Goal: Task Accomplishment & Management: Manage account settings

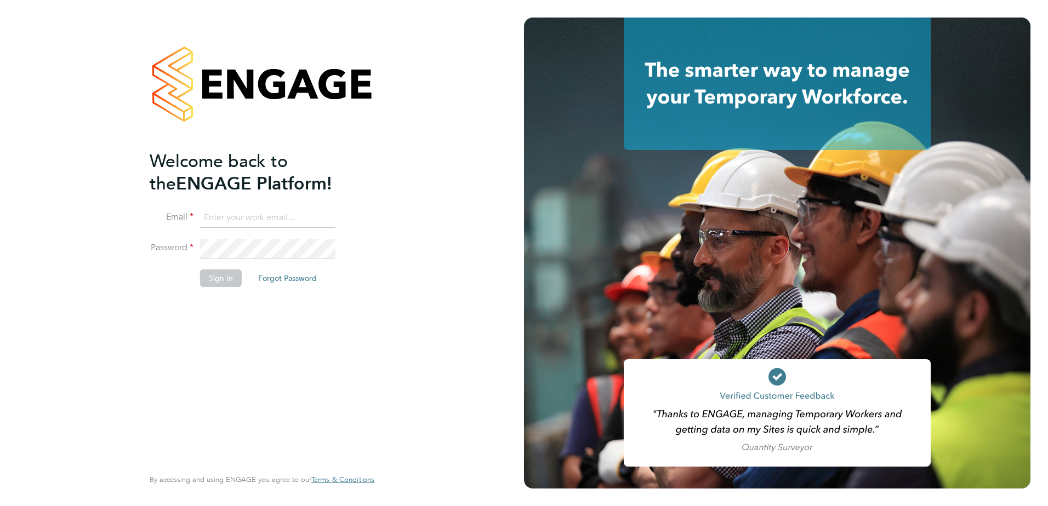
type input "johnny.walsh@vistry.co.uk"
click at [220, 275] on button "Sign In" at bounding box center [221, 279] width 42 height 18
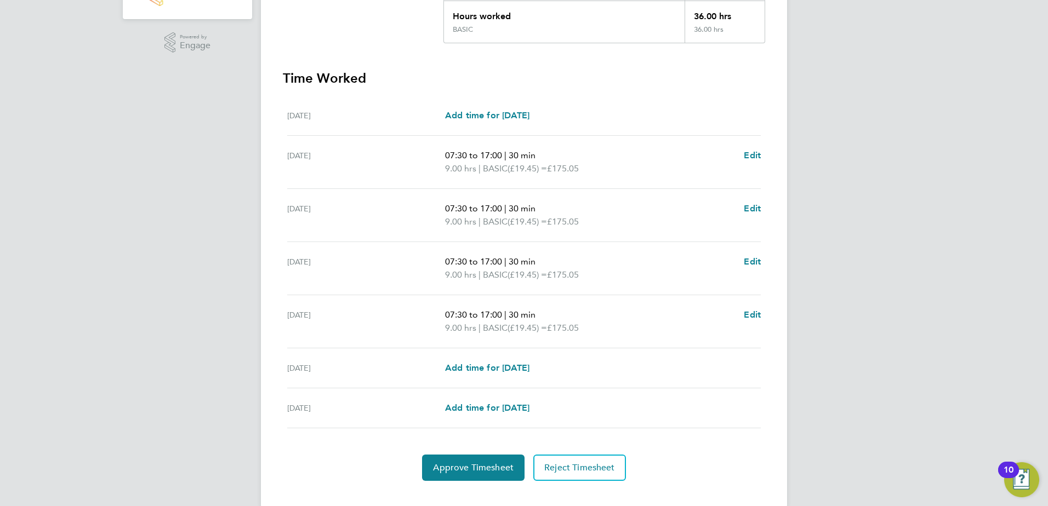
scroll to position [272, 0]
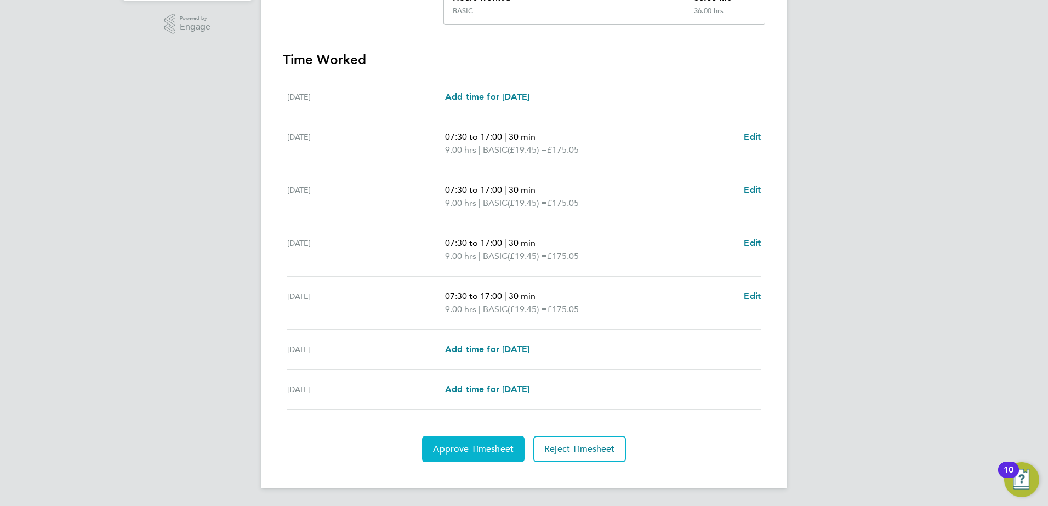
click at [472, 447] on span "Approve Timesheet" at bounding box center [473, 449] width 81 height 11
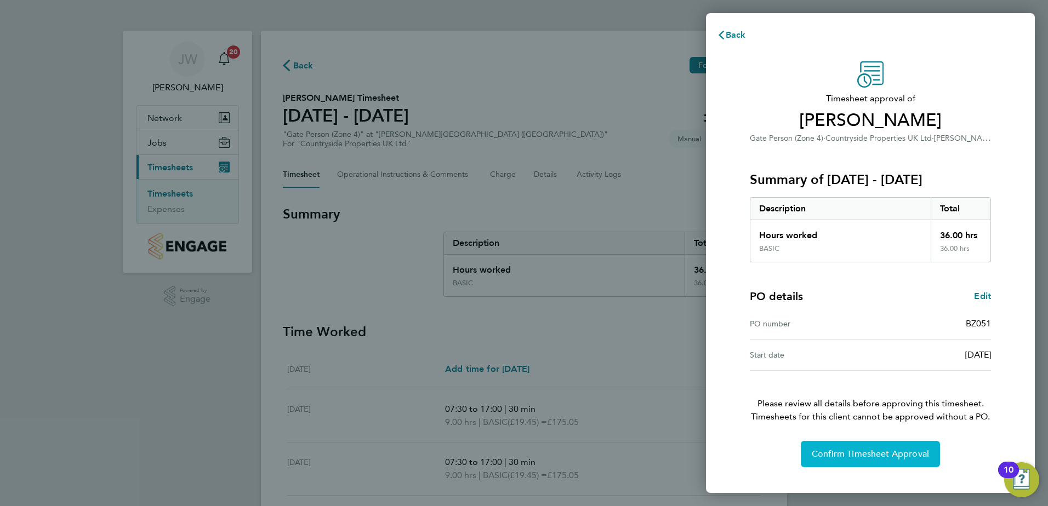
click at [835, 459] on span "Confirm Timesheet Approval" at bounding box center [870, 454] width 117 height 11
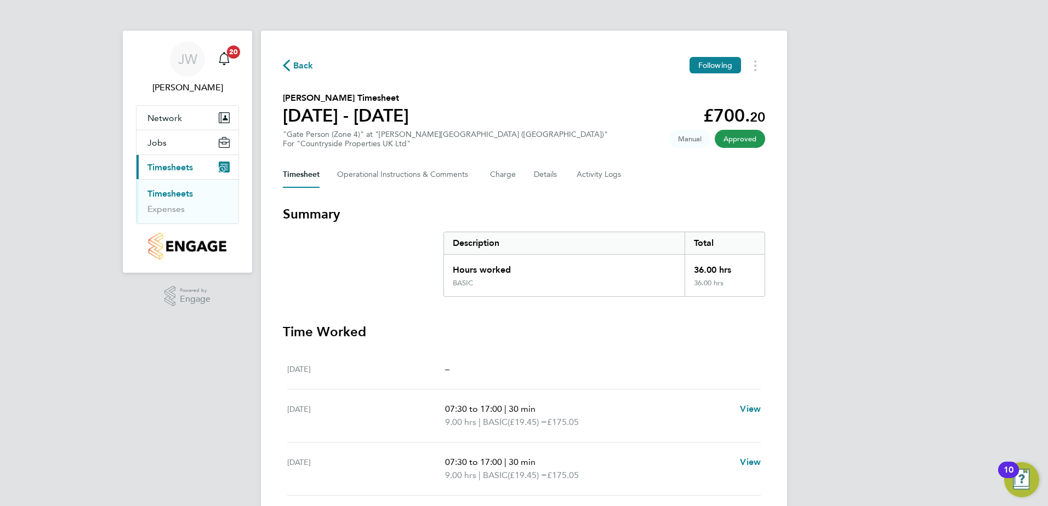
click at [173, 195] on link "Timesheets" at bounding box center [169, 194] width 45 height 10
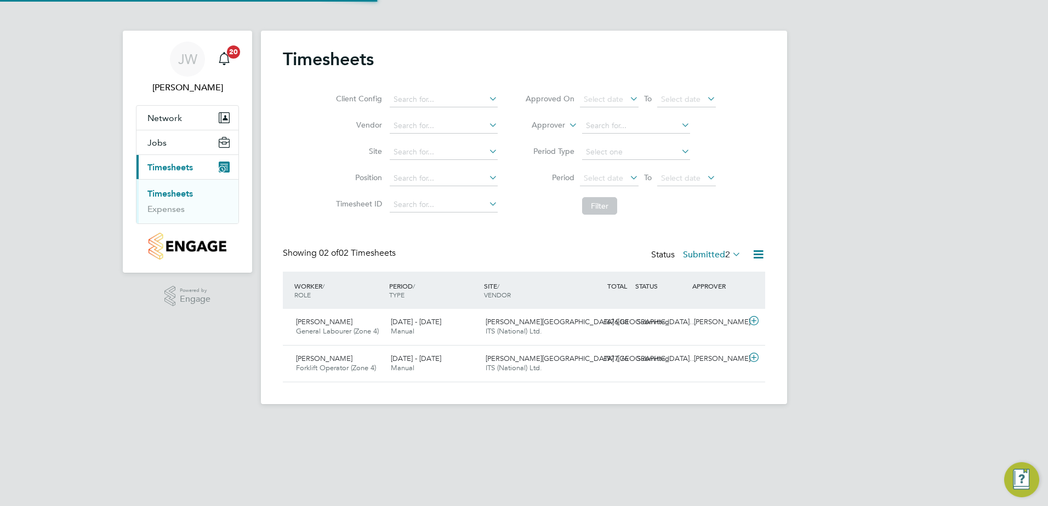
scroll to position [28, 95]
click at [314, 317] on div "Sean Barrett General Labourer (Zone 4) 25 - 31 Aug 2025" at bounding box center [339, 326] width 95 height 27
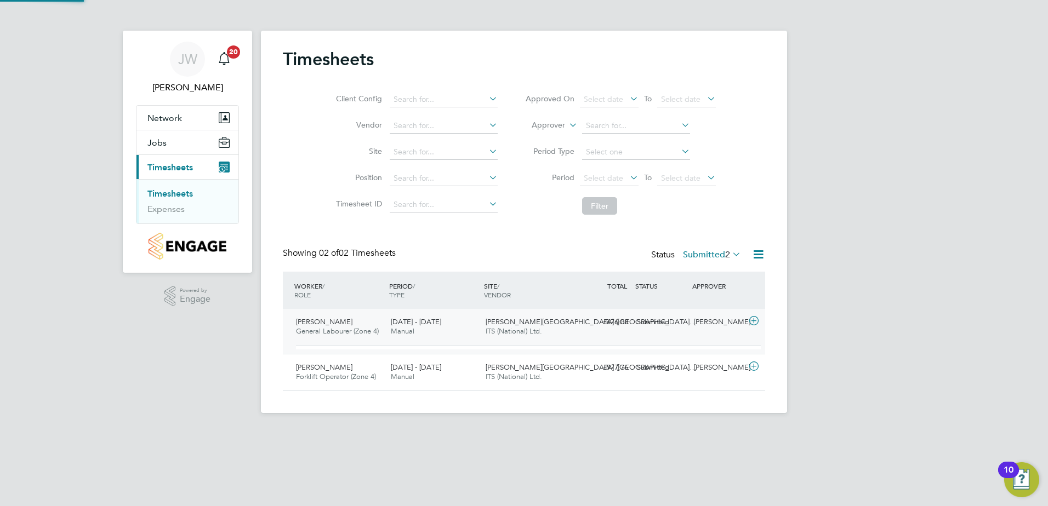
scroll to position [19, 107]
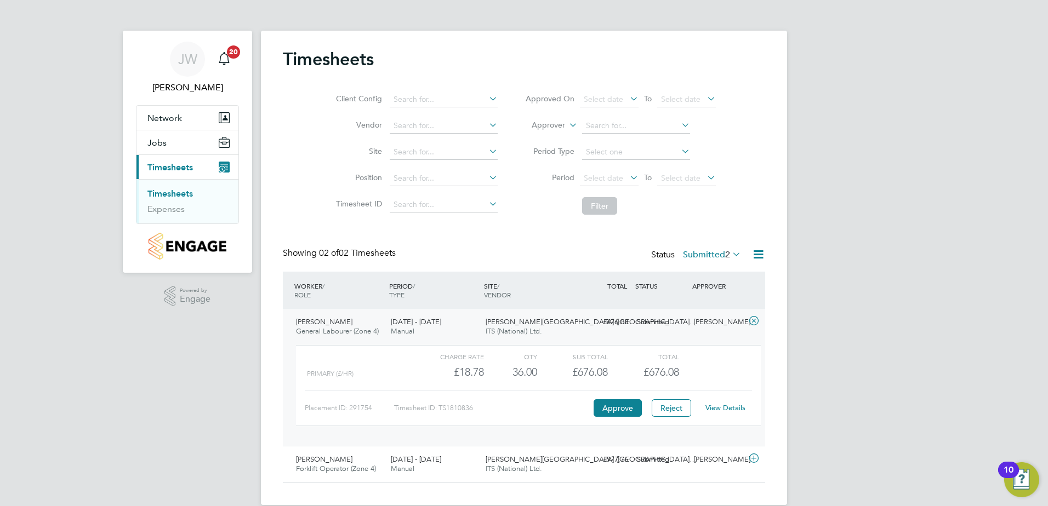
click at [740, 411] on link "View Details" at bounding box center [725, 407] width 40 height 9
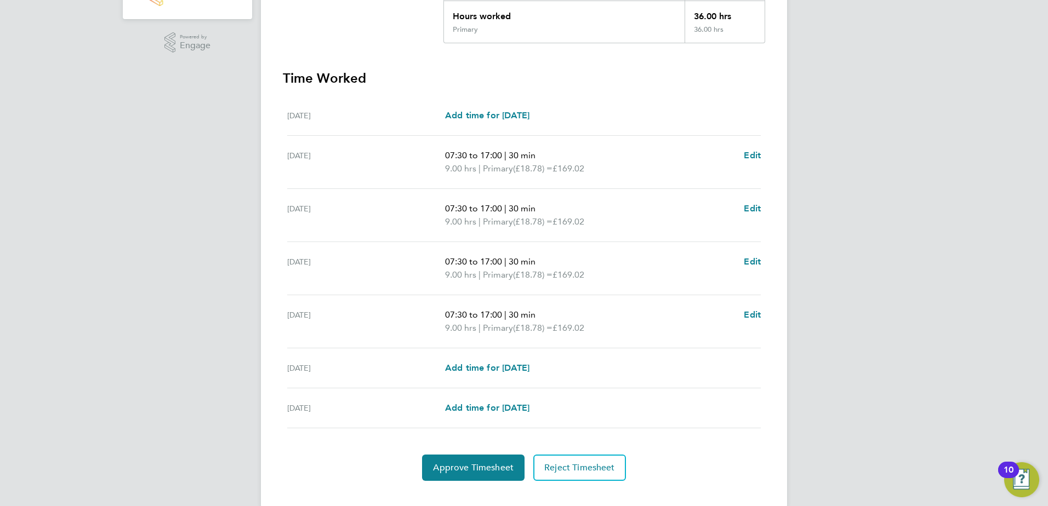
scroll to position [272, 0]
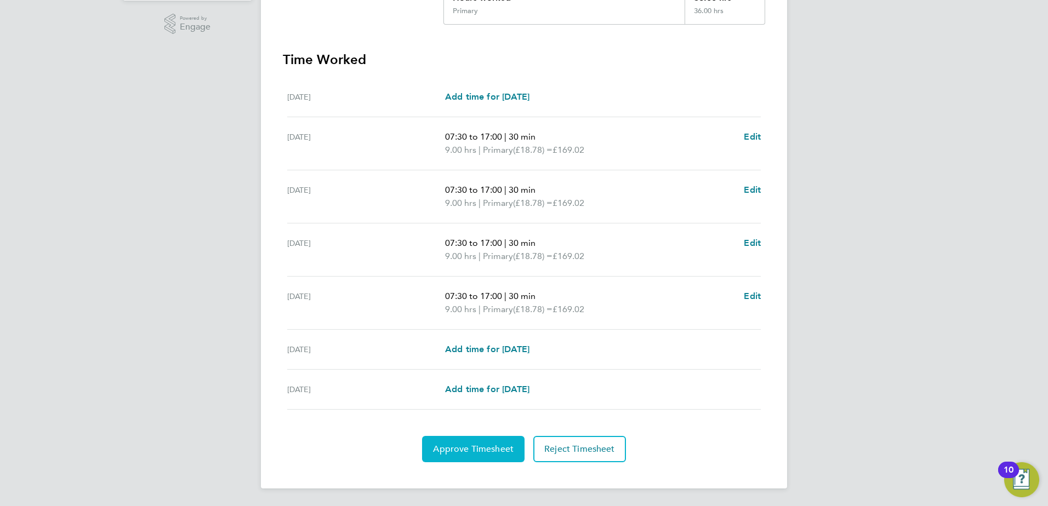
click at [461, 447] on span "Approve Timesheet" at bounding box center [473, 449] width 81 height 11
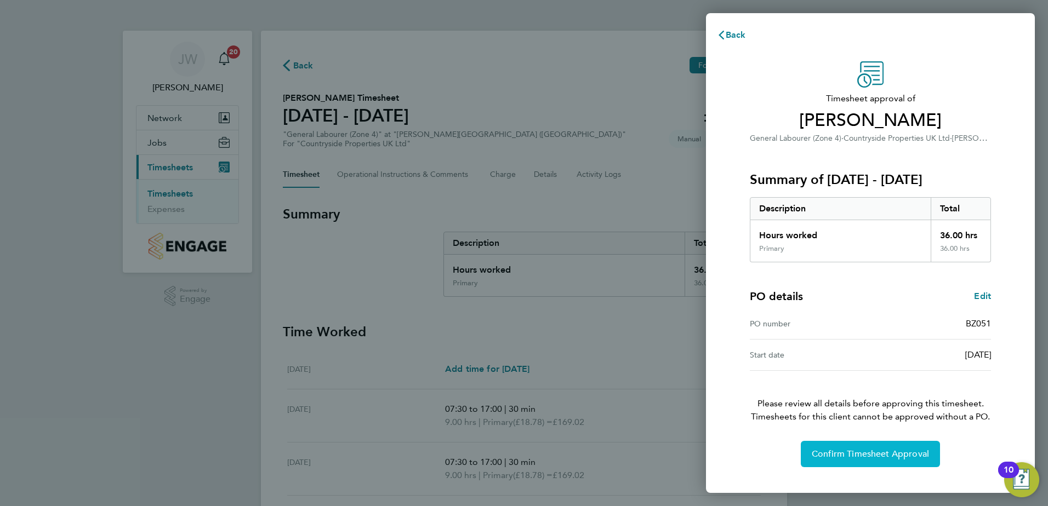
click at [871, 447] on button "Confirm Timesheet Approval" at bounding box center [870, 454] width 139 height 26
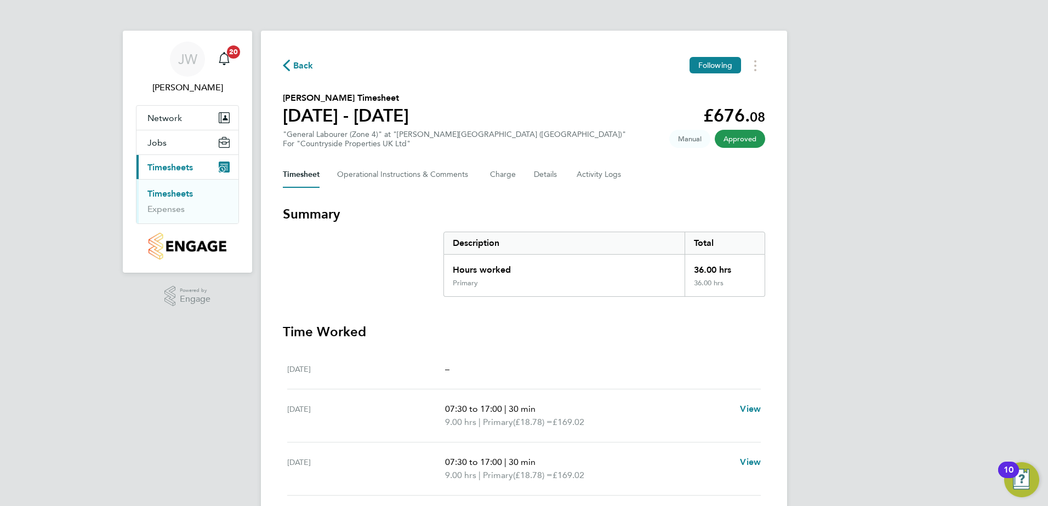
click at [171, 191] on link "Timesheets" at bounding box center [169, 194] width 45 height 10
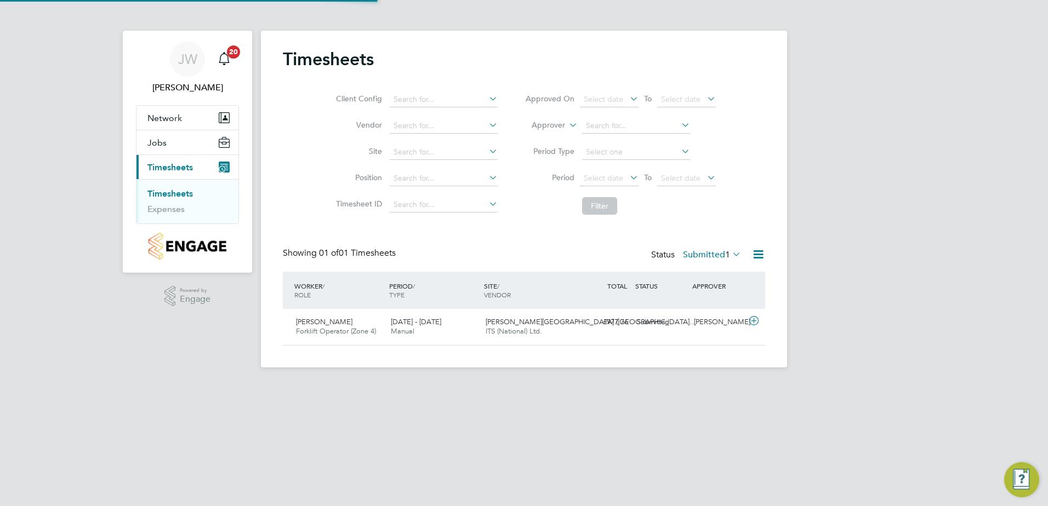
scroll to position [28, 95]
click at [316, 322] on span "[PERSON_NAME]" at bounding box center [324, 321] width 56 height 9
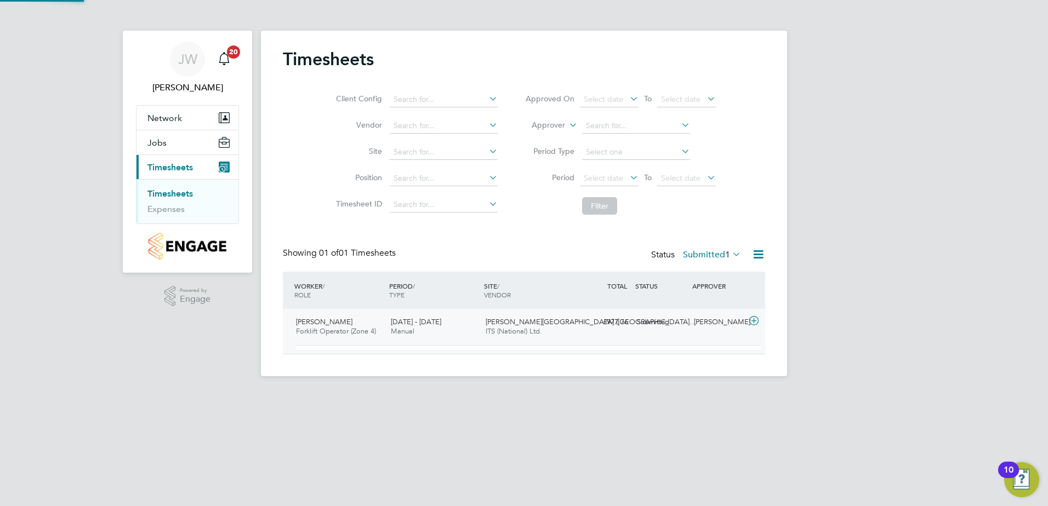
scroll to position [19, 107]
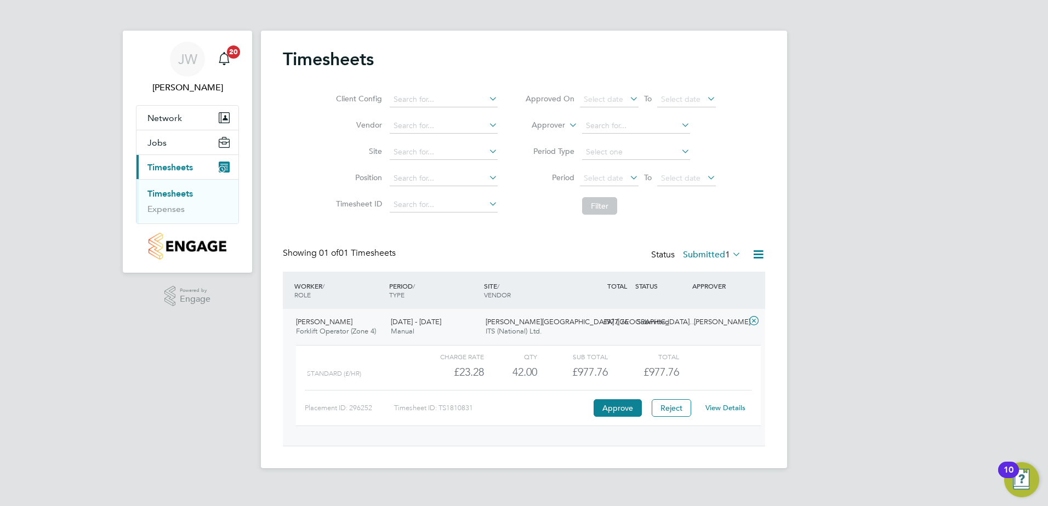
click at [724, 407] on link "View Details" at bounding box center [725, 407] width 40 height 9
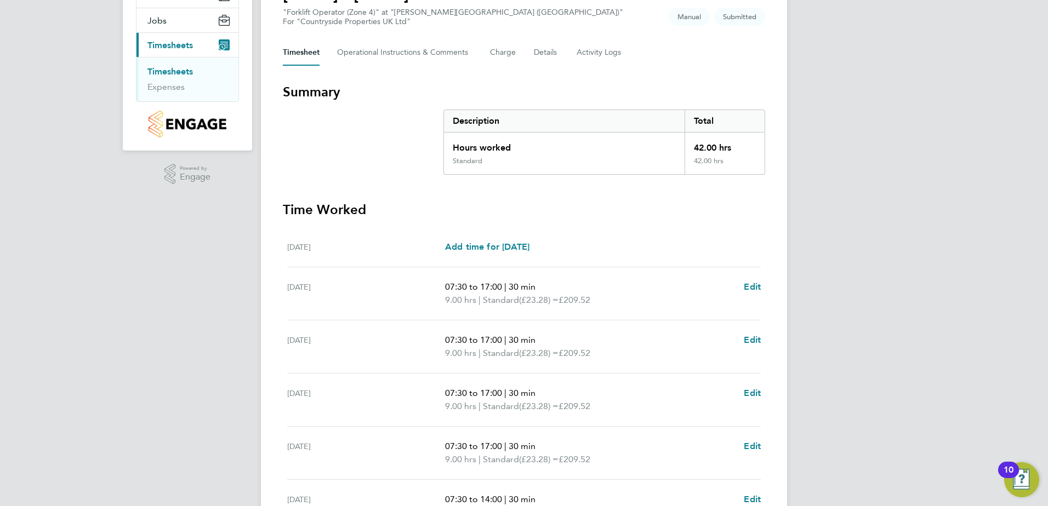
scroll to position [286, 0]
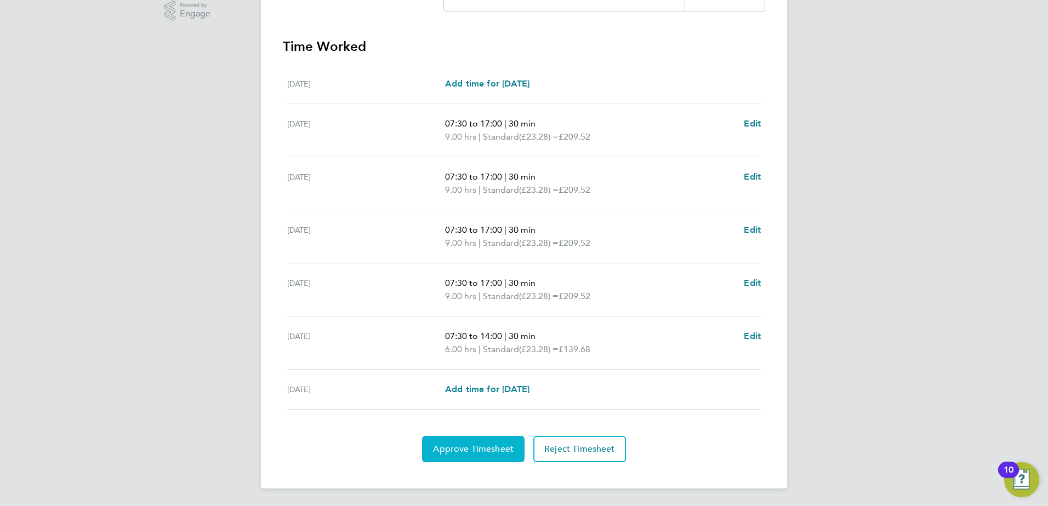
click at [458, 453] on span "Approve Timesheet" at bounding box center [473, 449] width 81 height 11
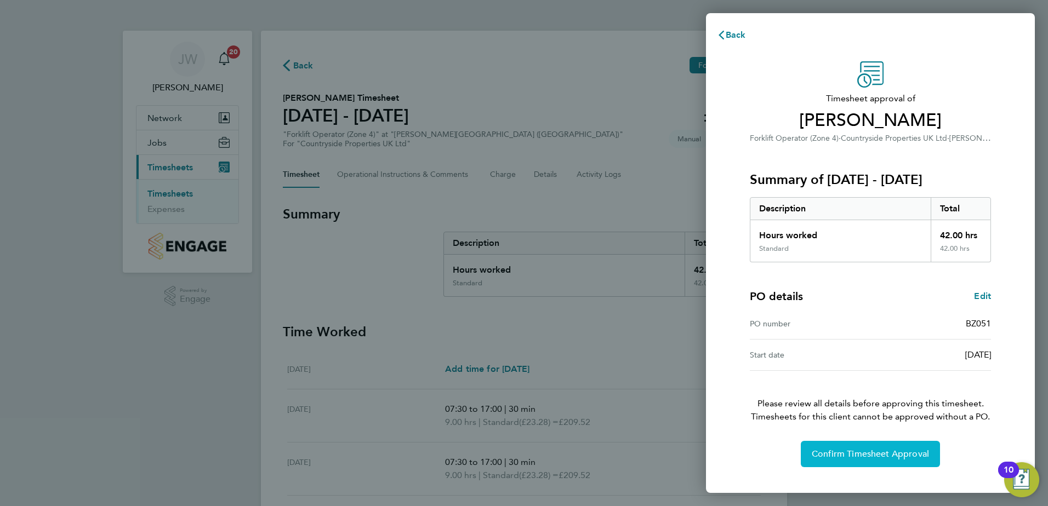
click at [884, 460] on button "Confirm Timesheet Approval" at bounding box center [870, 454] width 139 height 26
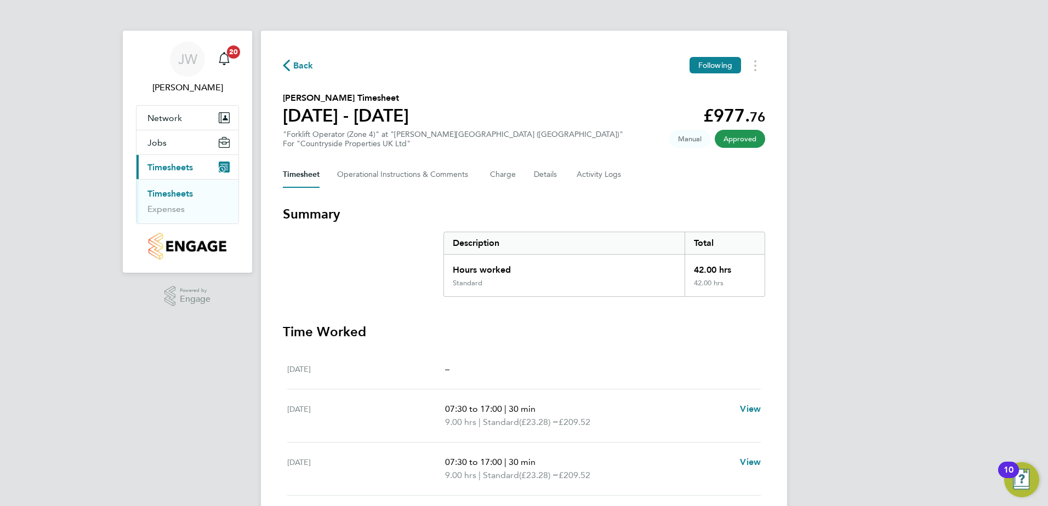
click at [192, 195] on link "Timesheets" at bounding box center [169, 194] width 45 height 10
